Goal: Check status: Check status

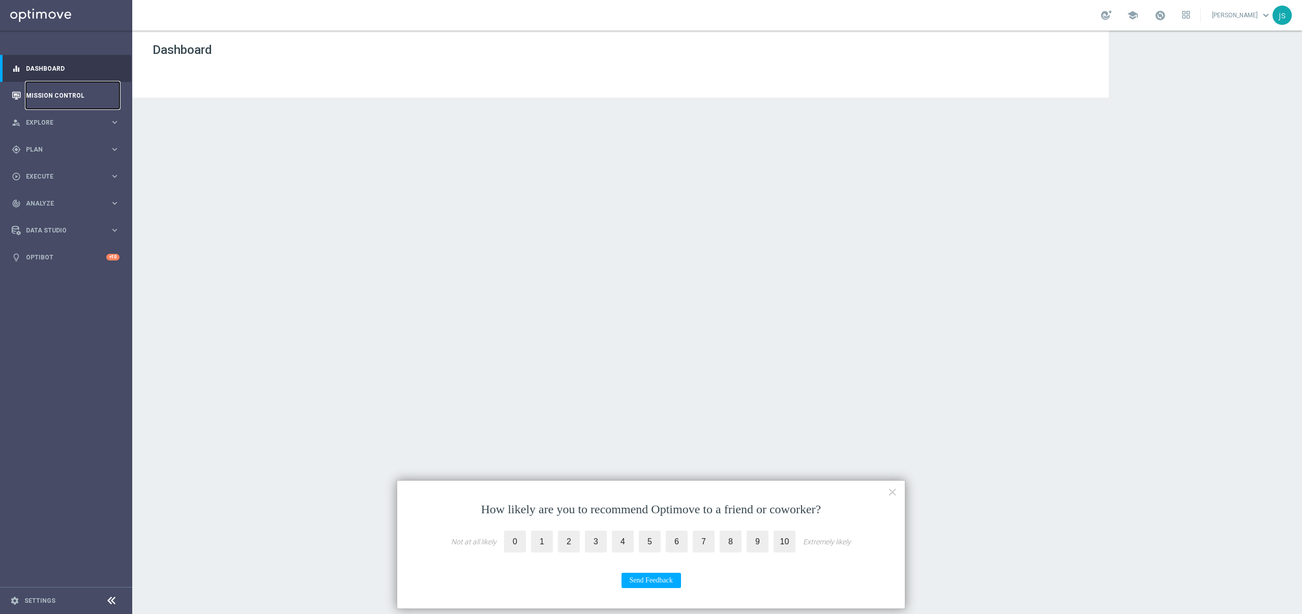
click at [64, 91] on link "Mission Control" at bounding box center [73, 95] width 94 height 27
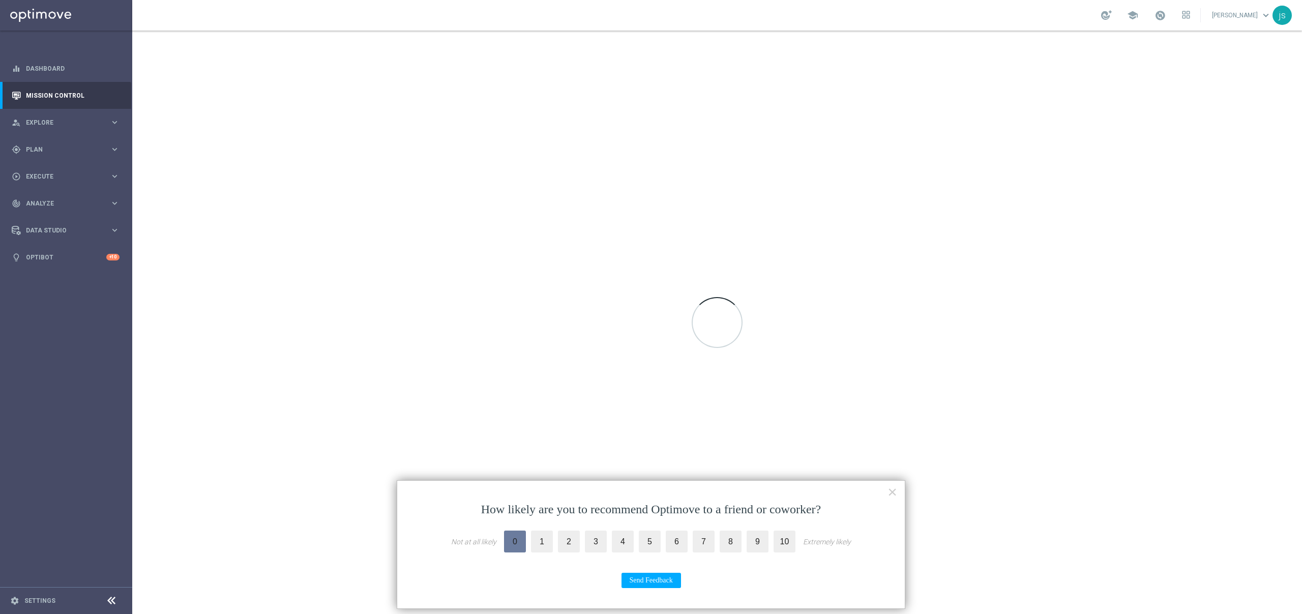
click at [519, 541] on label "0" at bounding box center [515, 541] width 22 height 22
click at [0, 0] on input "0" at bounding box center [0, 0] width 0 height 0
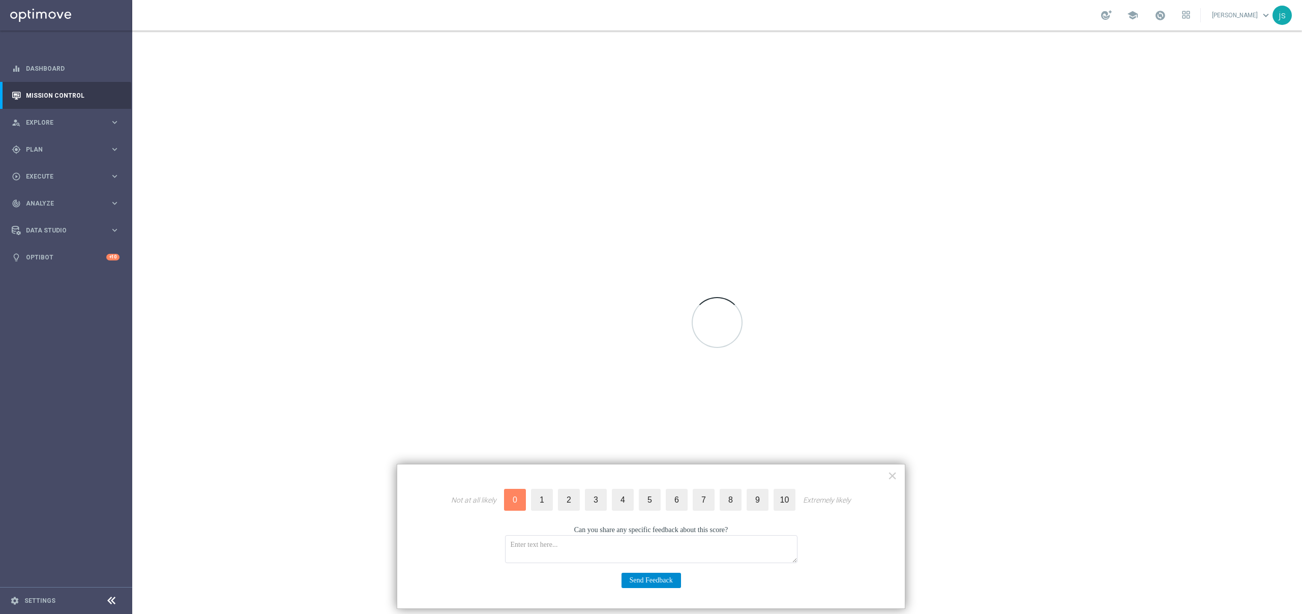
click at [659, 584] on button "Send Feedback" at bounding box center [650, 580] width 59 height 15
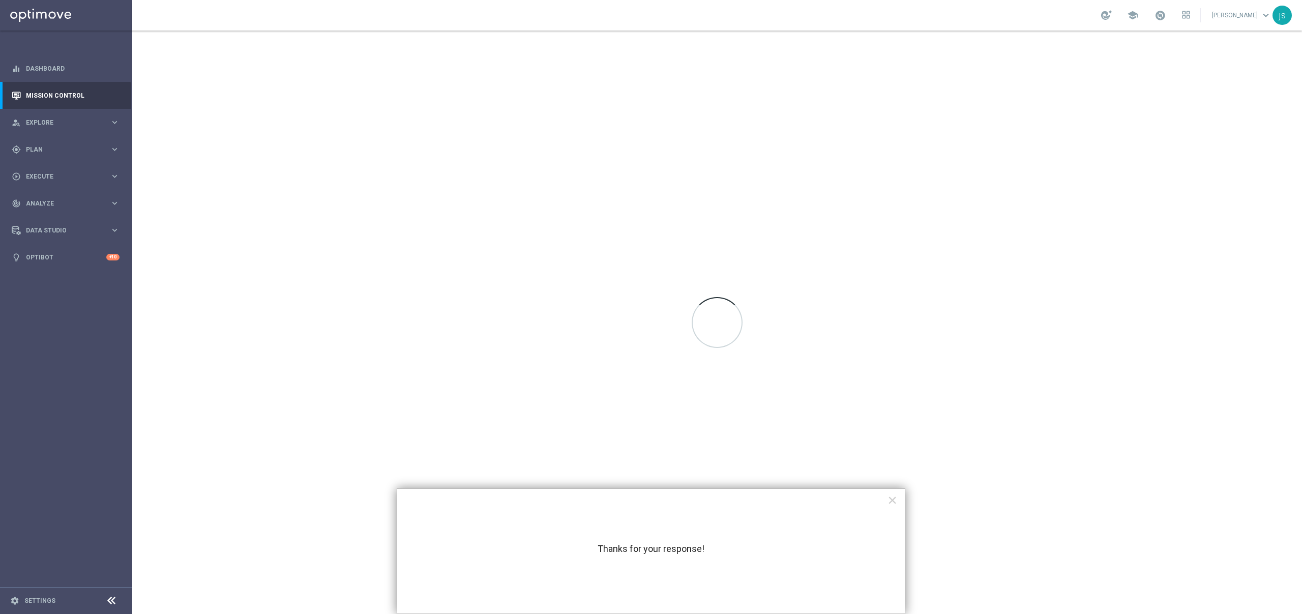
click at [895, 497] on button "×" at bounding box center [892, 500] width 10 height 16
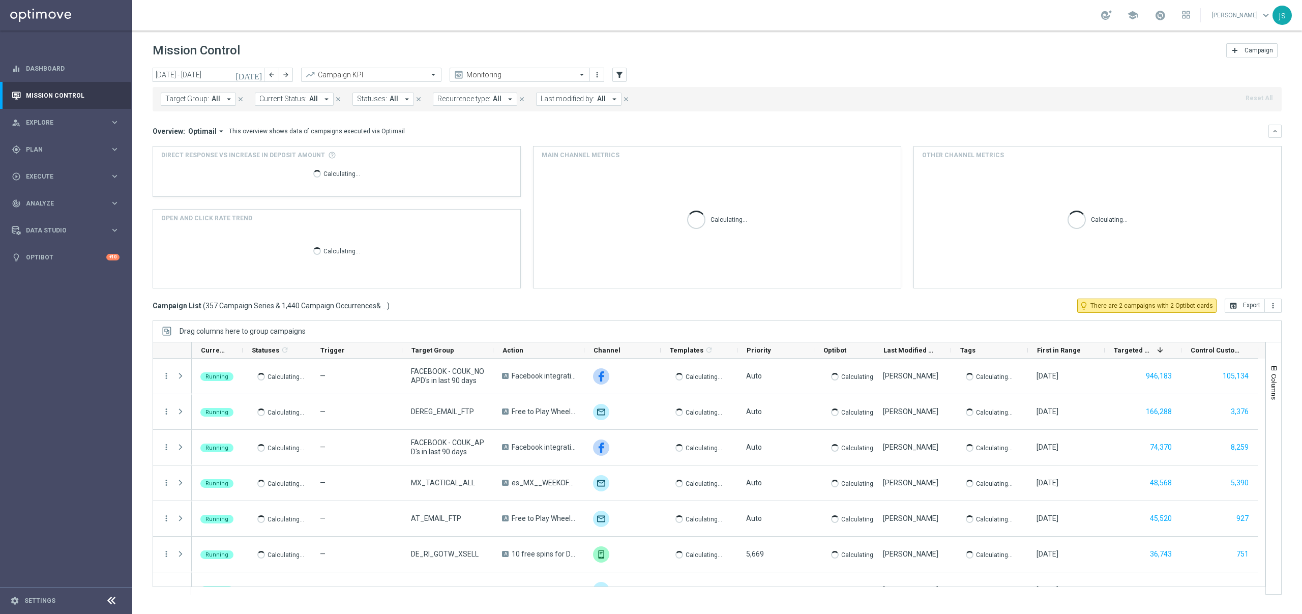
click at [198, 102] on span "Target Group:" at bounding box center [187, 99] width 44 height 9
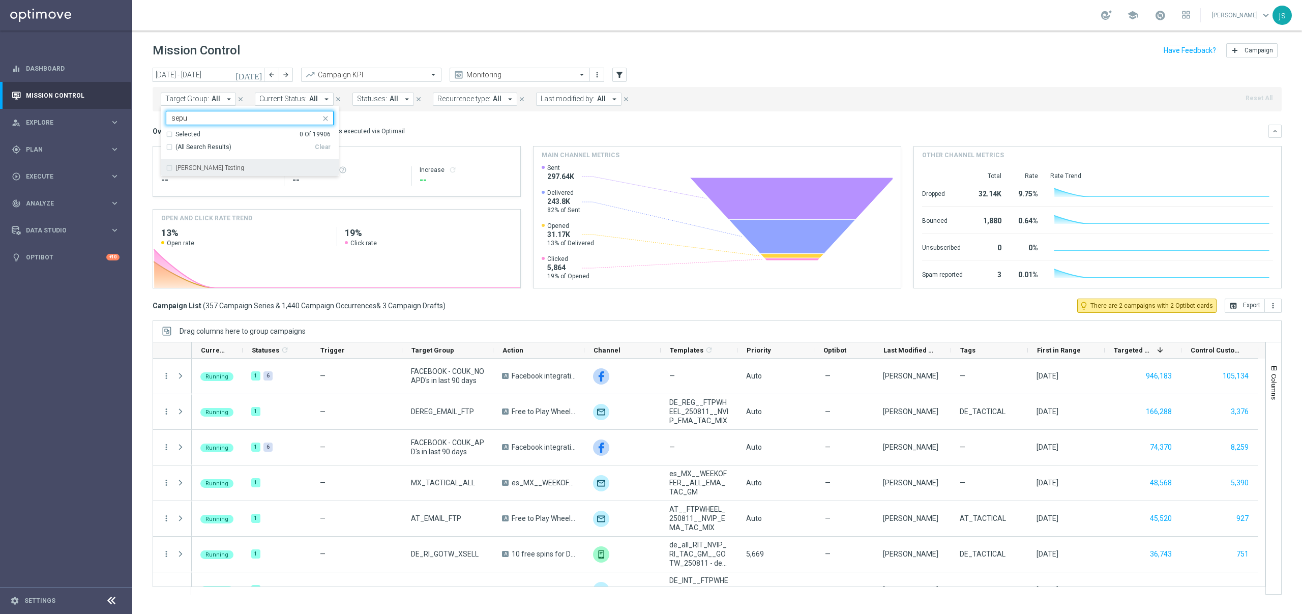
click at [213, 166] on label "[PERSON_NAME] Testing" at bounding box center [210, 168] width 68 height 6
type input "sepu"
click at [533, 15] on div "school [PERSON_NAME] keyboard_arrow_down js" at bounding box center [717, 15] width 1170 height 31
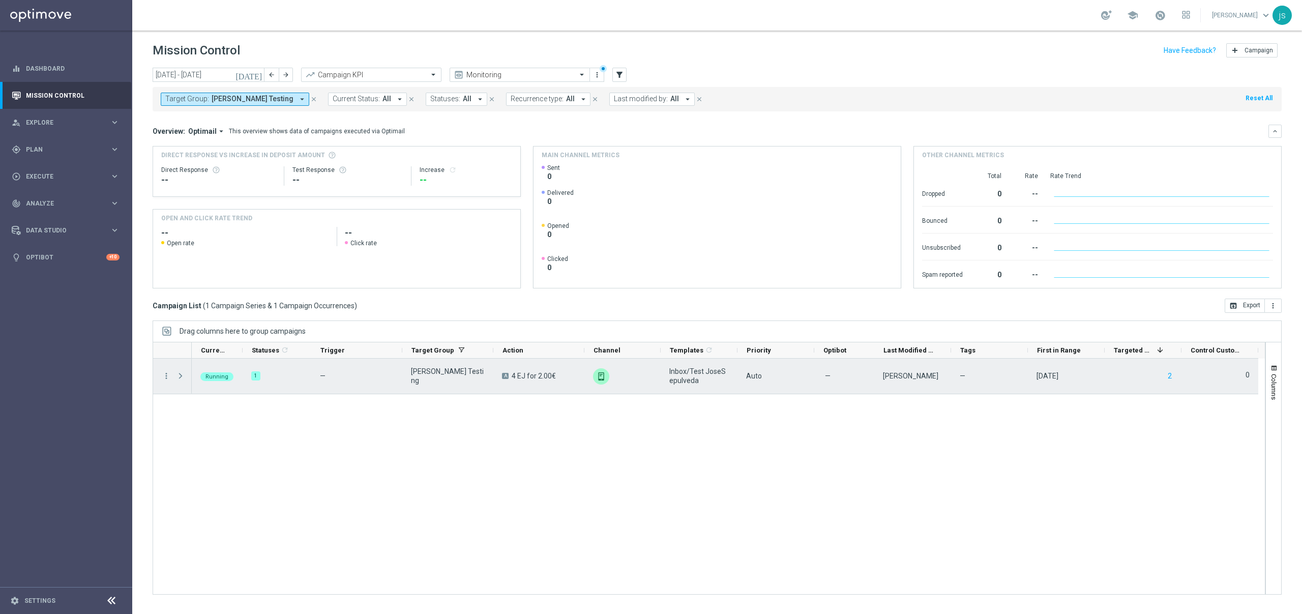
click at [181, 378] on span at bounding box center [180, 376] width 9 height 8
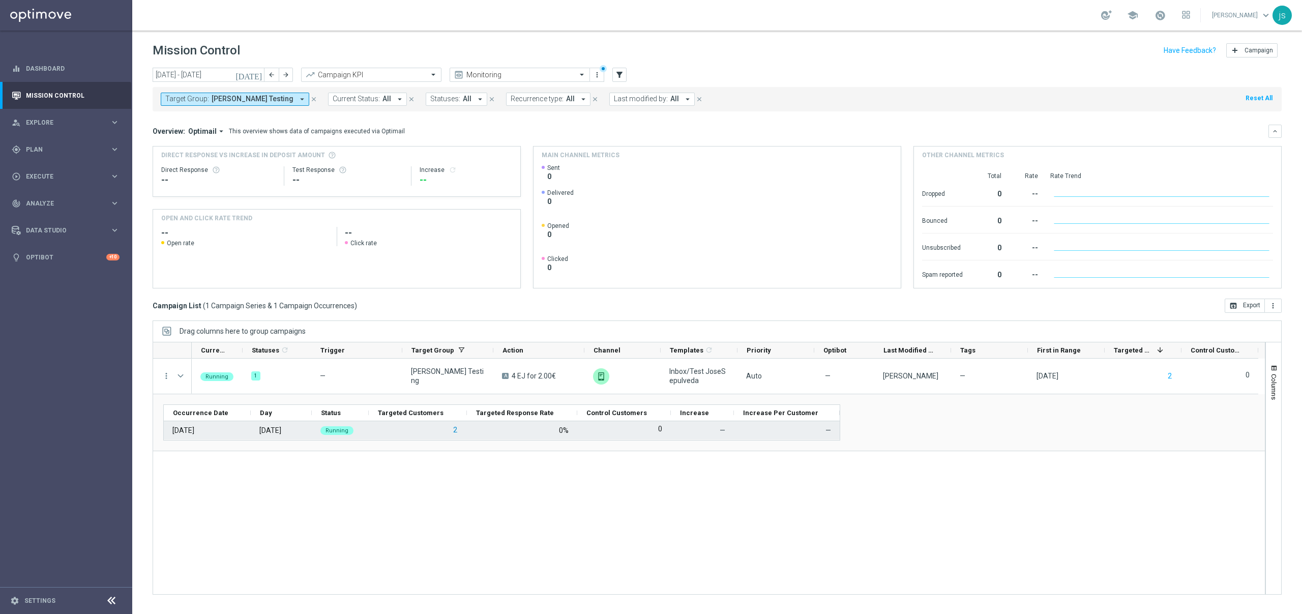
click at [456, 431] on button "2" at bounding box center [455, 430] width 6 height 13
